Goal: Task Accomplishment & Management: Manage account settings

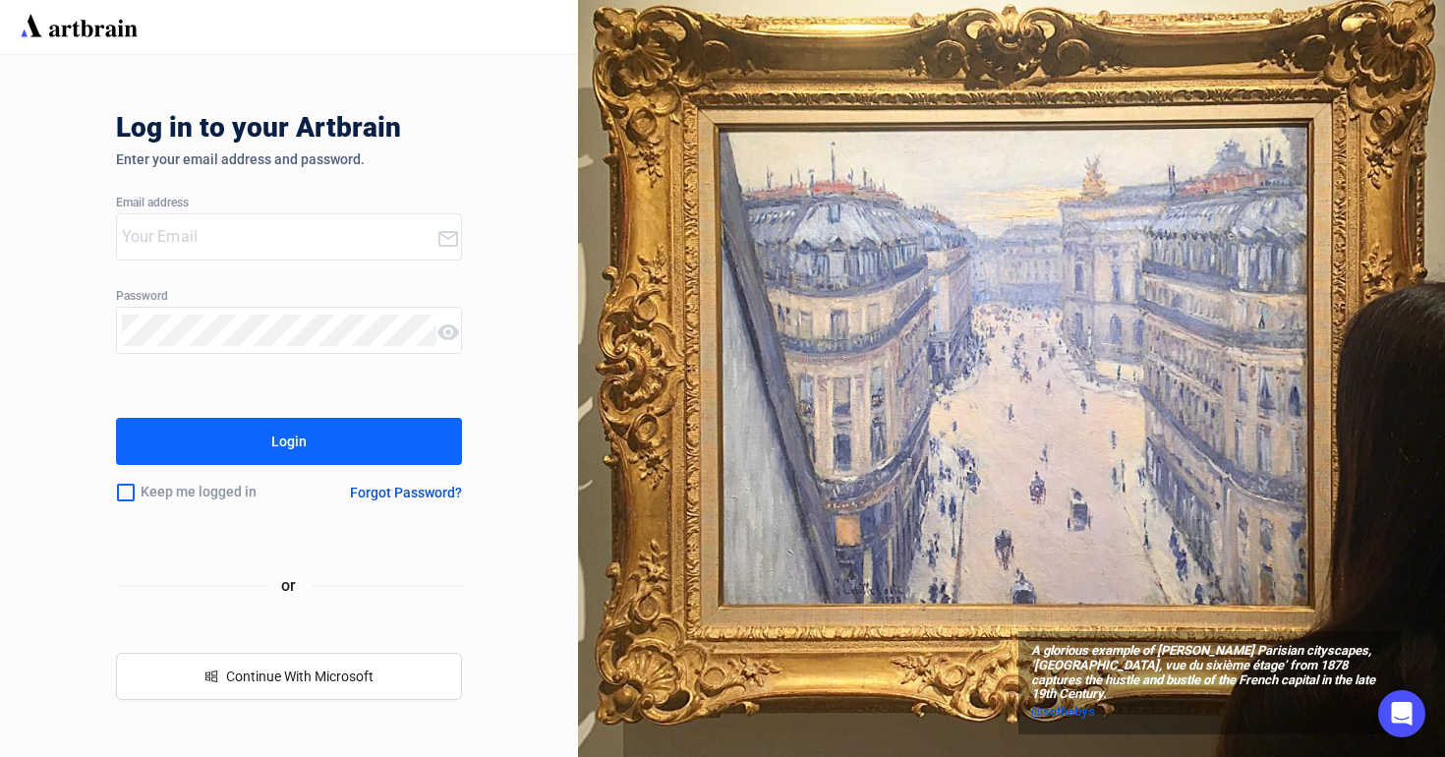
type input "[EMAIL_ADDRESS][DOMAIN_NAME]"
click at [347, 452] on button "Login" at bounding box center [289, 441] width 347 height 47
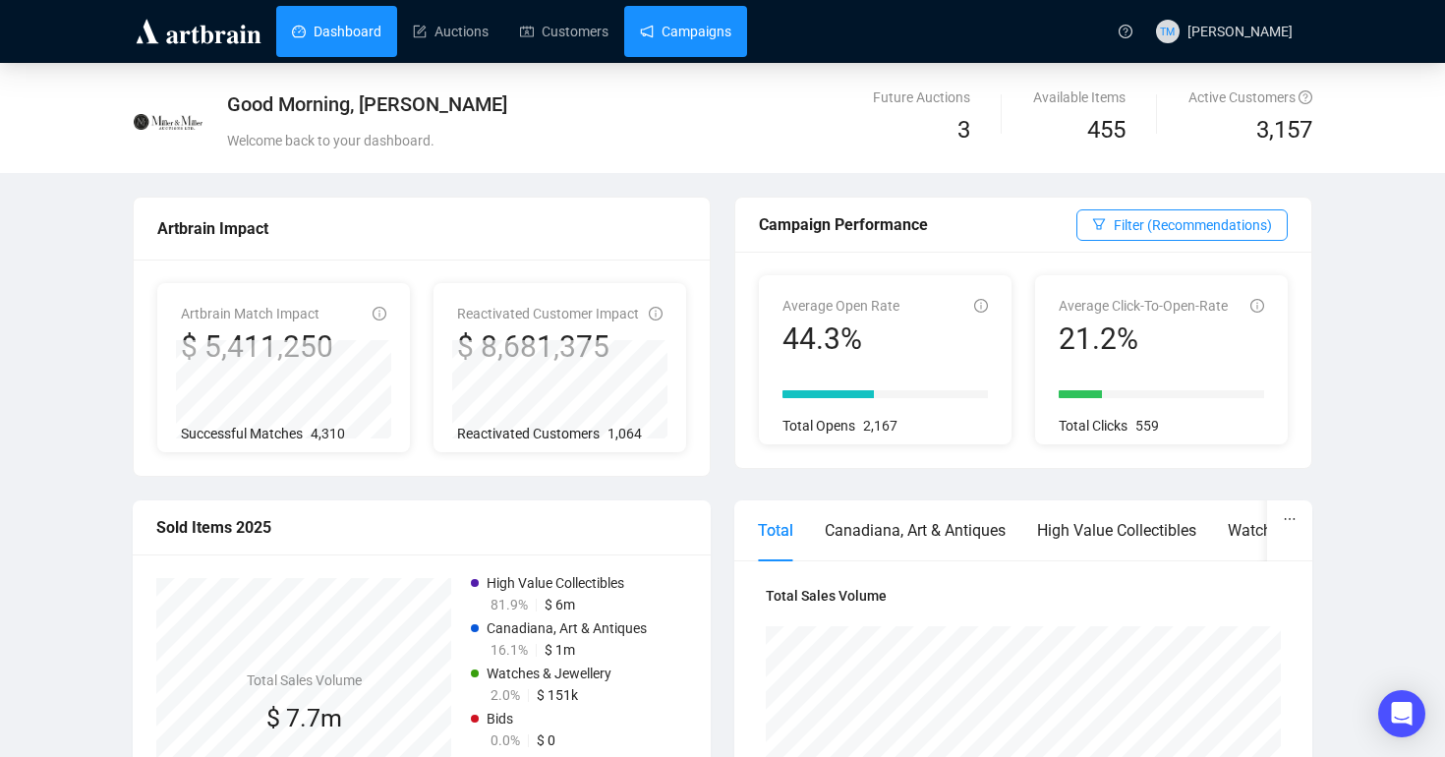
click at [726, 32] on link "Campaigns" at bounding box center [685, 31] width 91 height 51
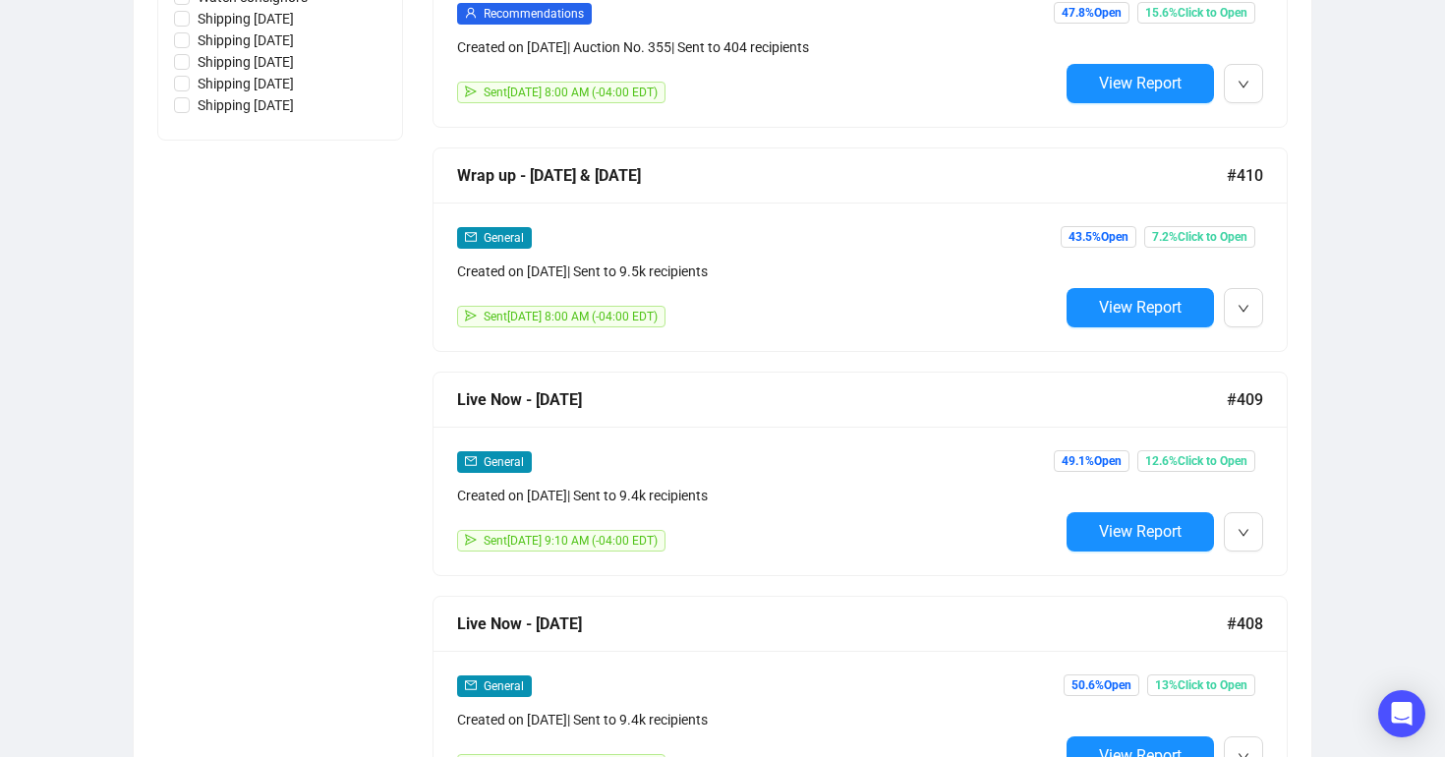
scroll to position [1109, 0]
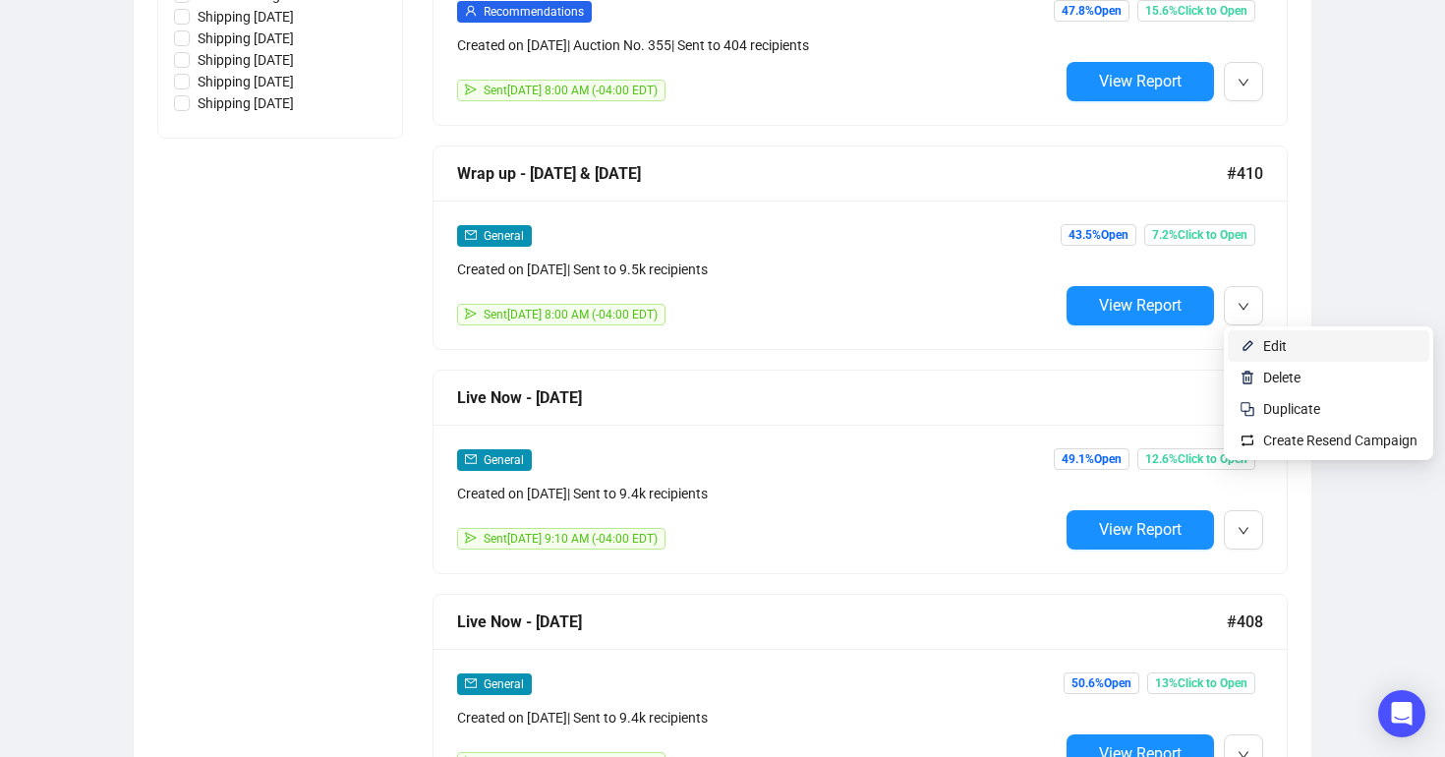
click at [1241, 349] on img at bounding box center [1248, 346] width 16 height 16
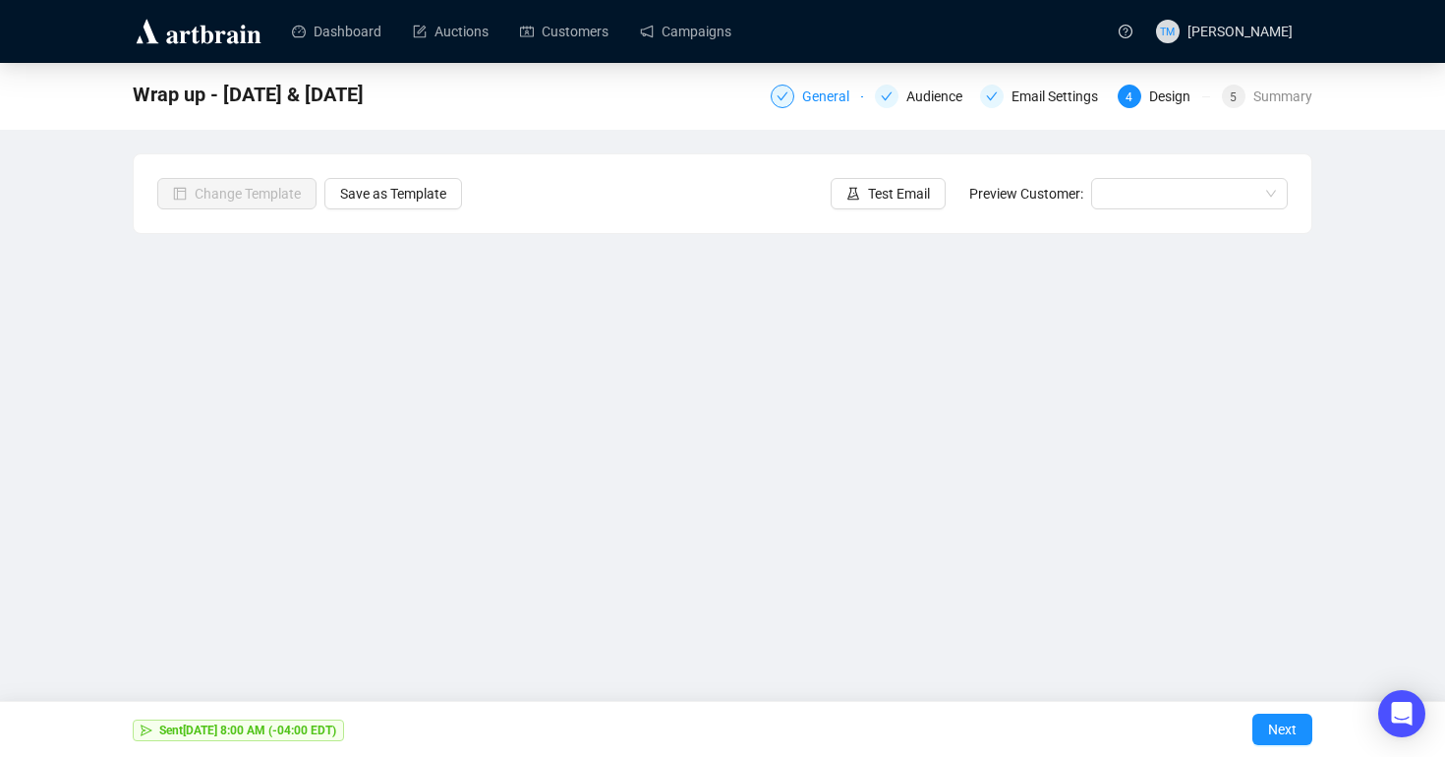
click at [823, 92] on div "General" at bounding box center [831, 97] width 59 height 24
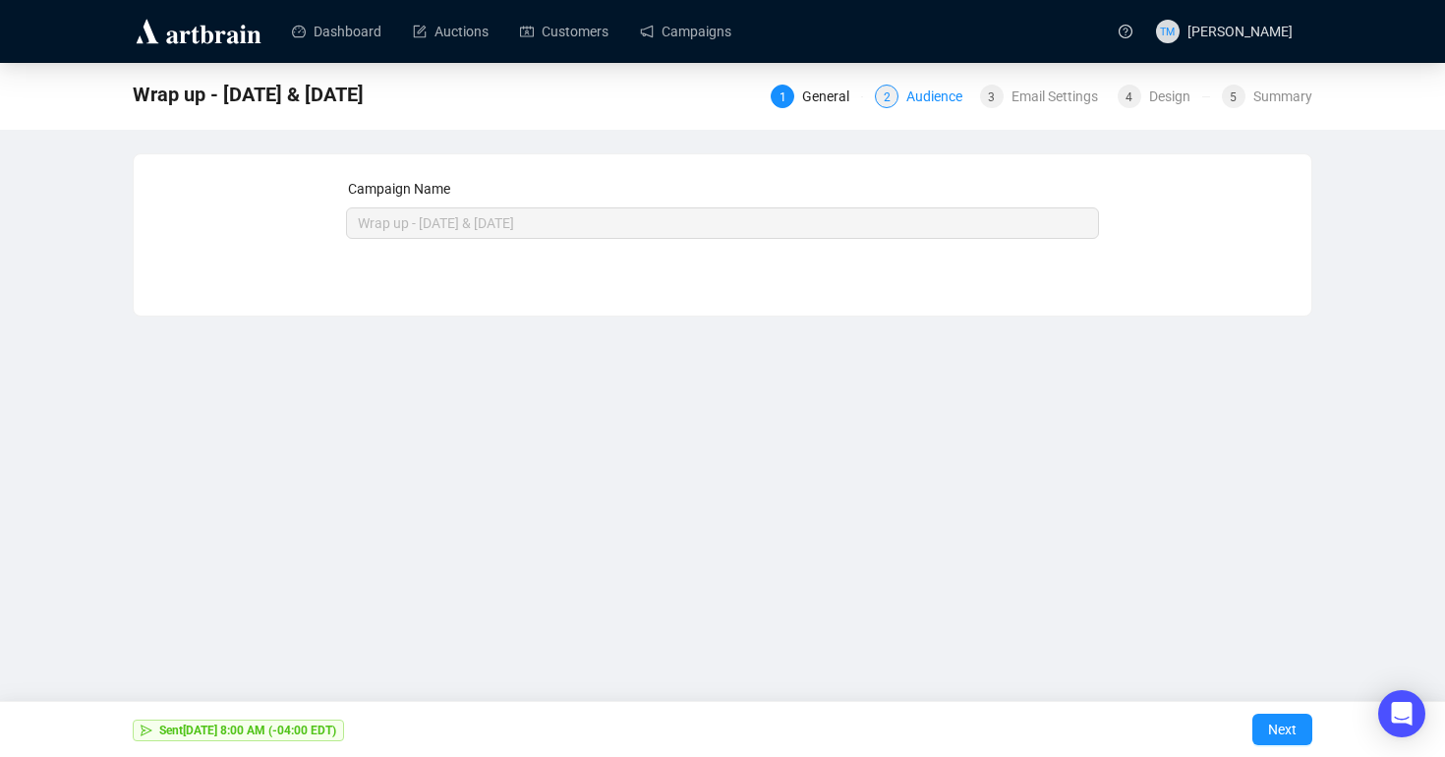
click at [906, 105] on div "Audience" at bounding box center [940, 97] width 68 height 24
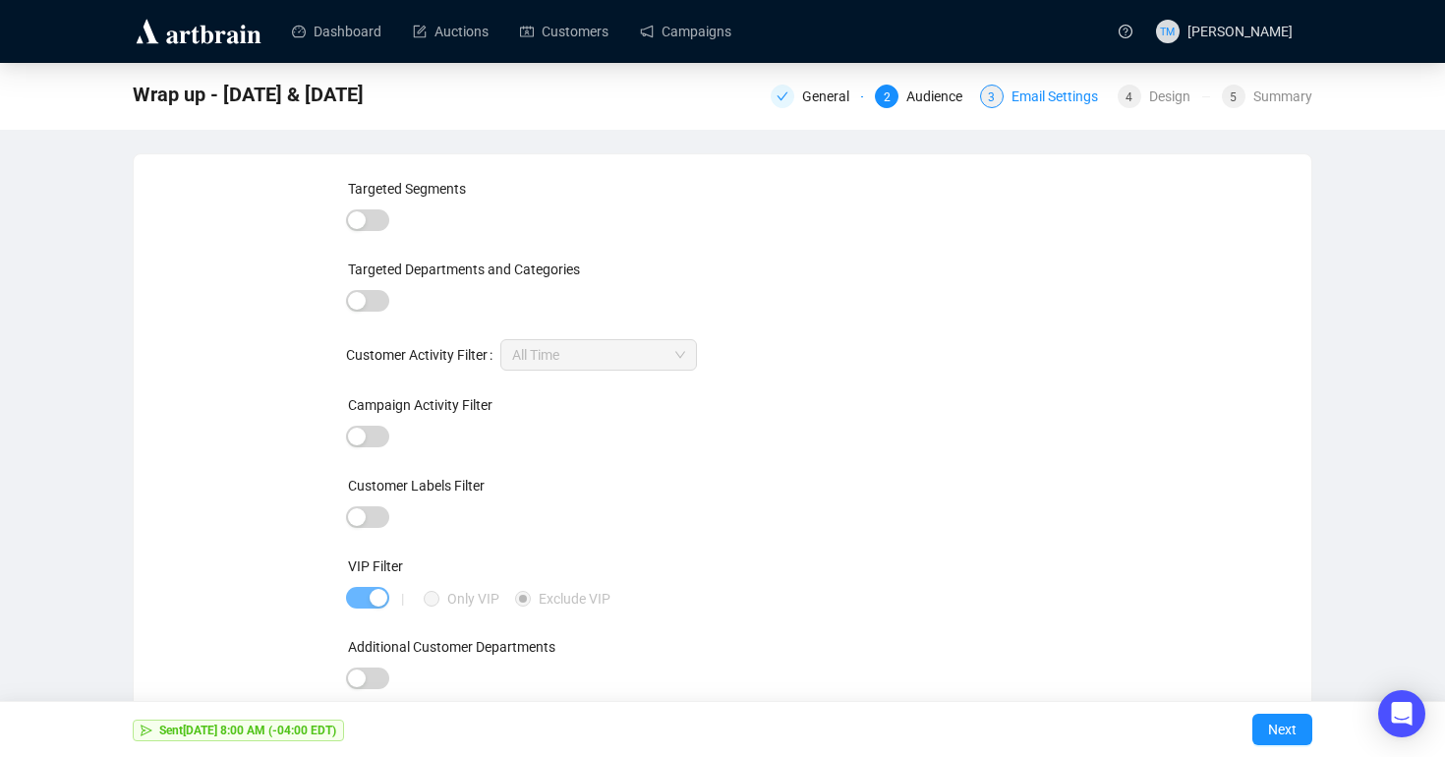
click at [1025, 100] on div "Email Settings" at bounding box center [1061, 97] width 98 height 24
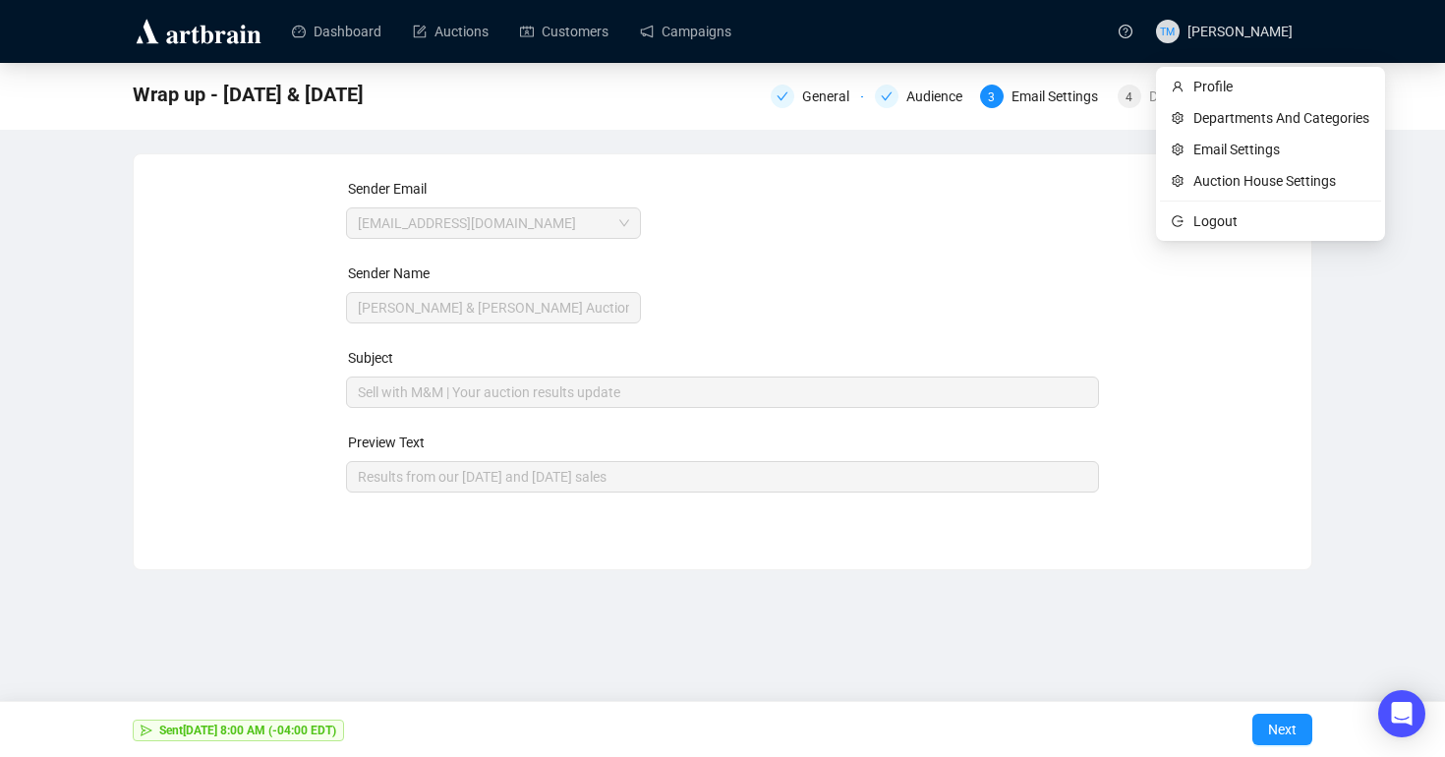
click at [1156, 84] on ul "Profile Departments And Categories Email Settings Auction House Settings Logout" at bounding box center [1270, 154] width 229 height 174
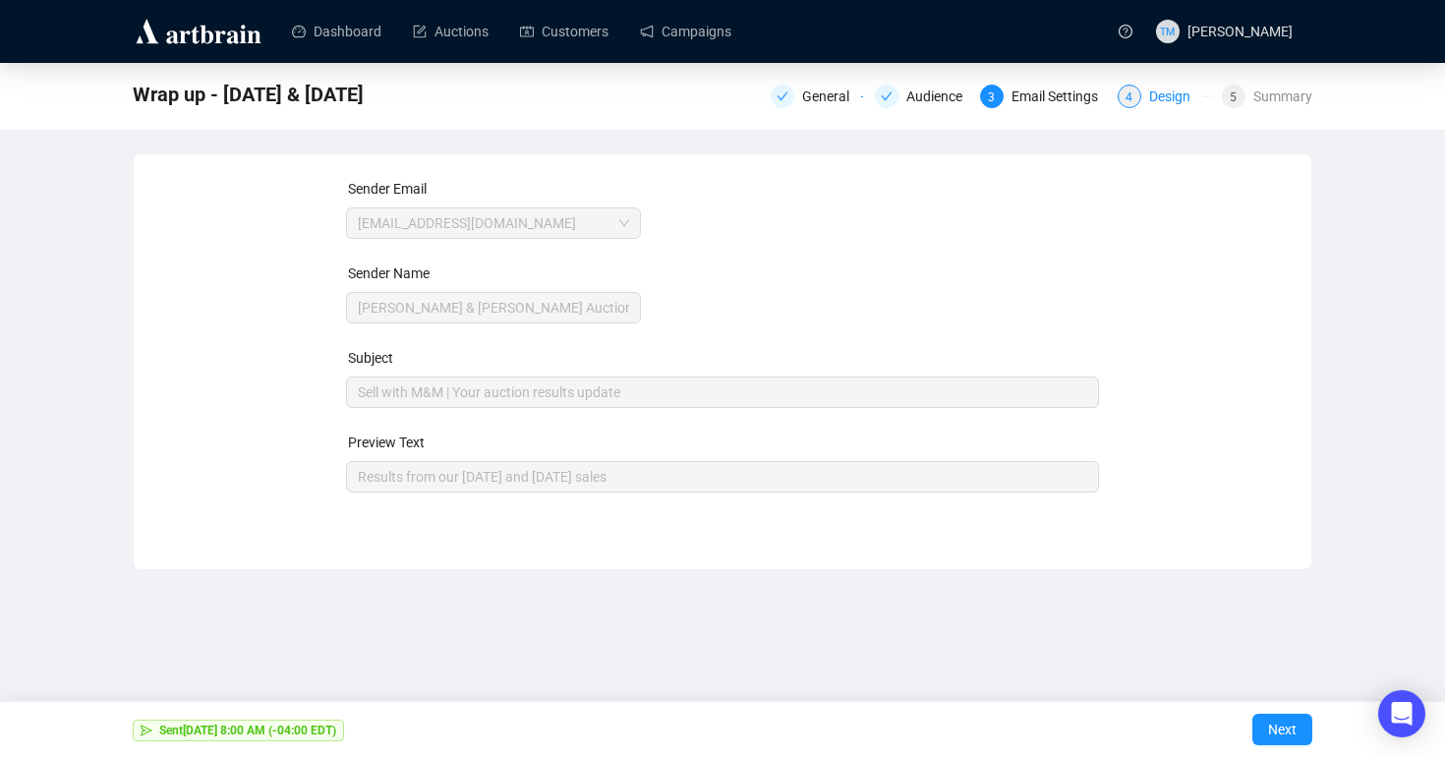
click at [1142, 89] on div "4 Design" at bounding box center [1164, 97] width 92 height 24
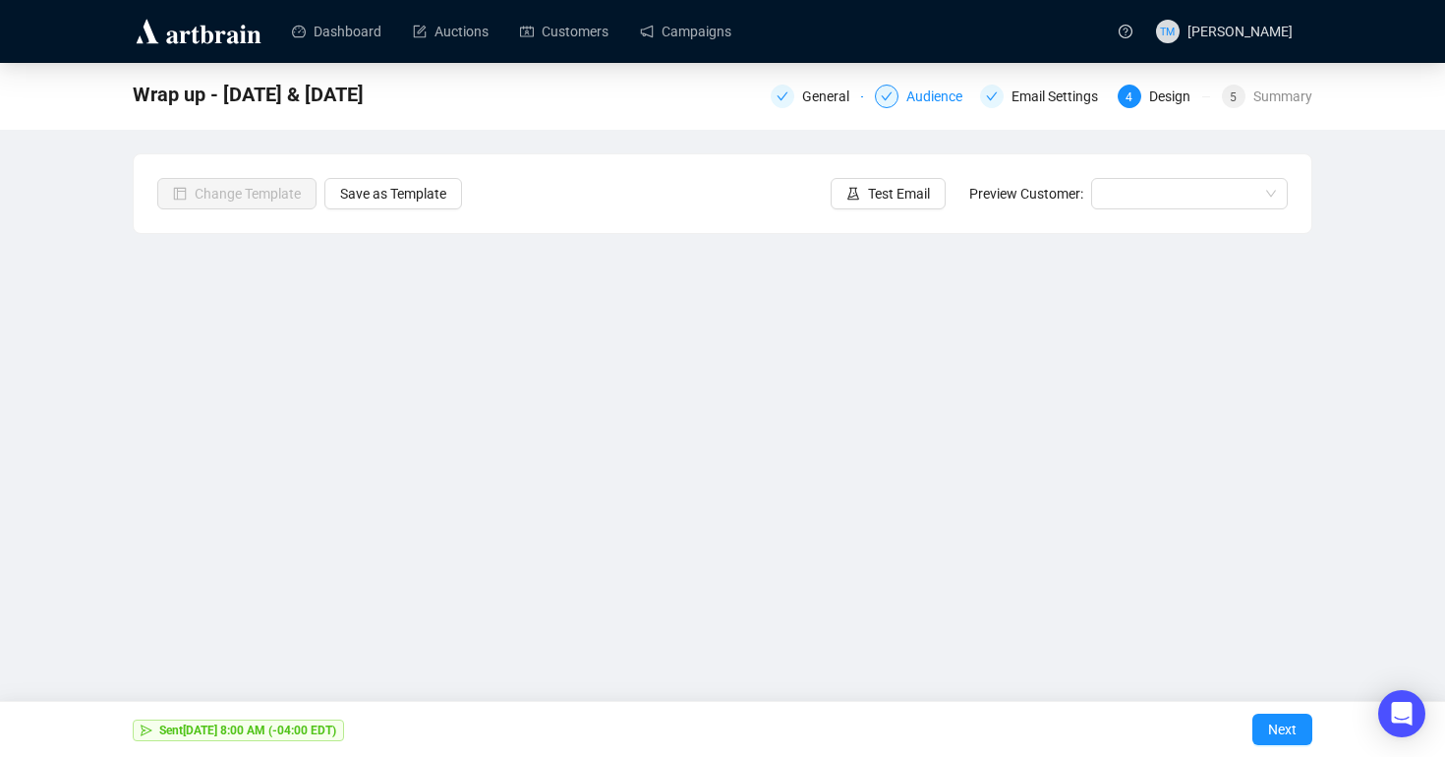
click at [935, 101] on div "Audience" at bounding box center [940, 97] width 68 height 24
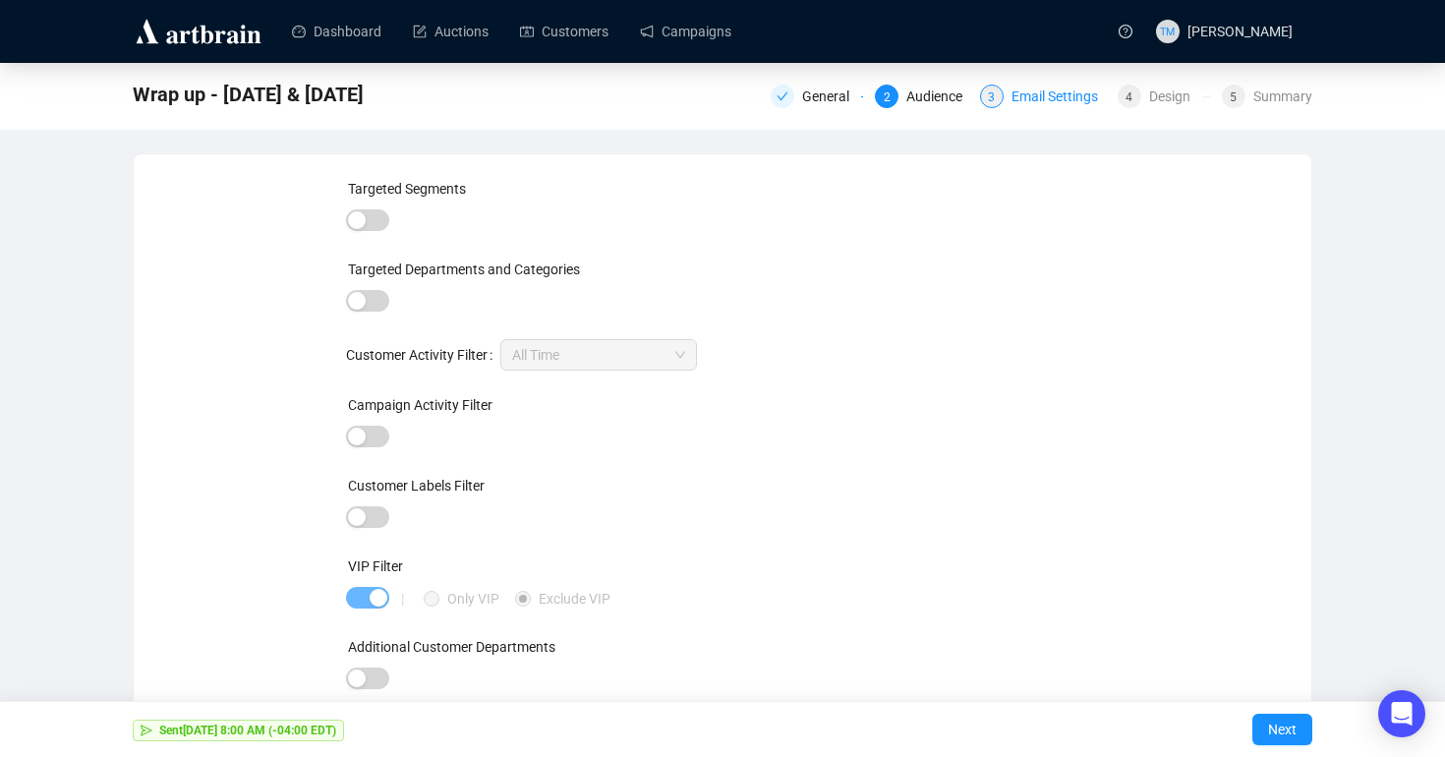
click at [1037, 94] on div "Email Settings" at bounding box center [1061, 97] width 98 height 24
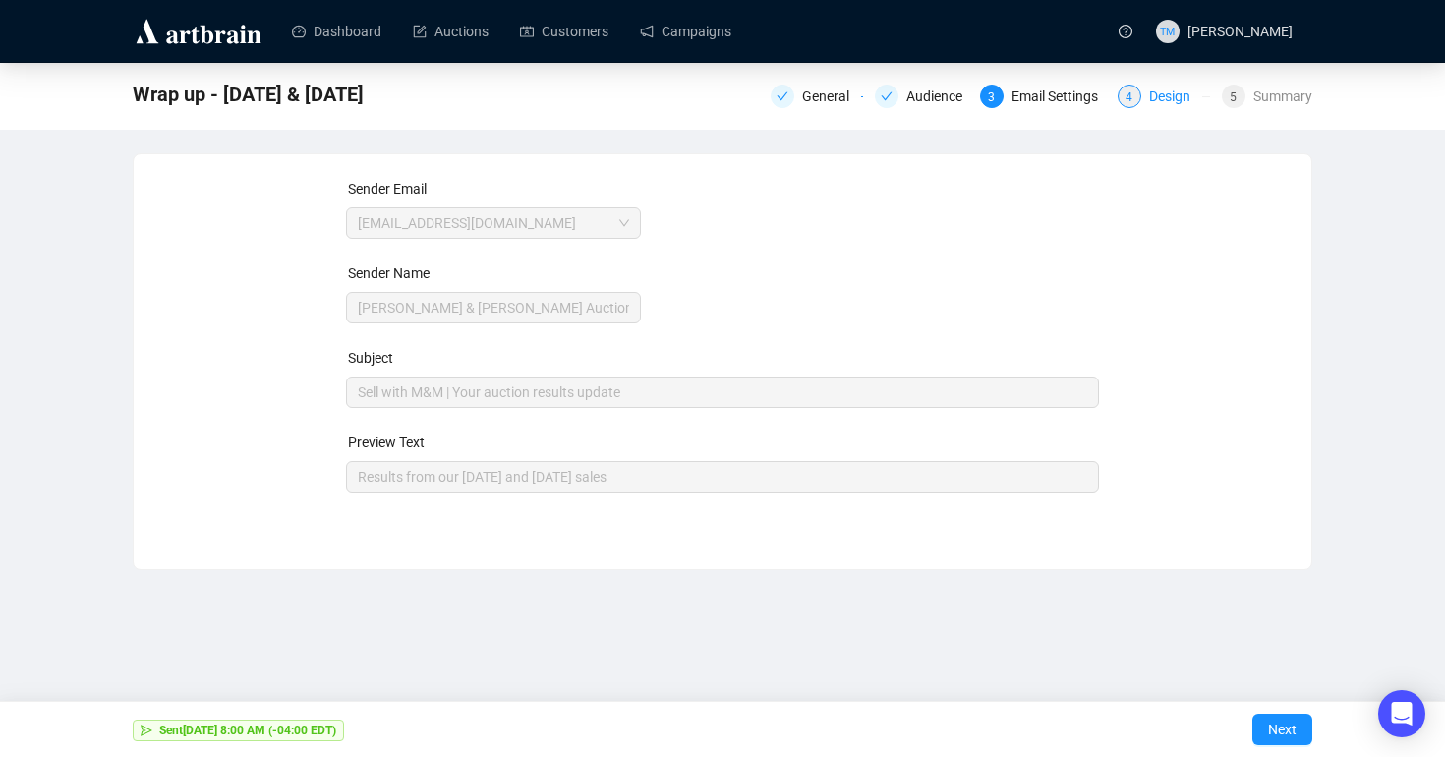
click at [1149, 94] on div "Design" at bounding box center [1175, 97] width 53 height 24
